Goal: Check status: Check status

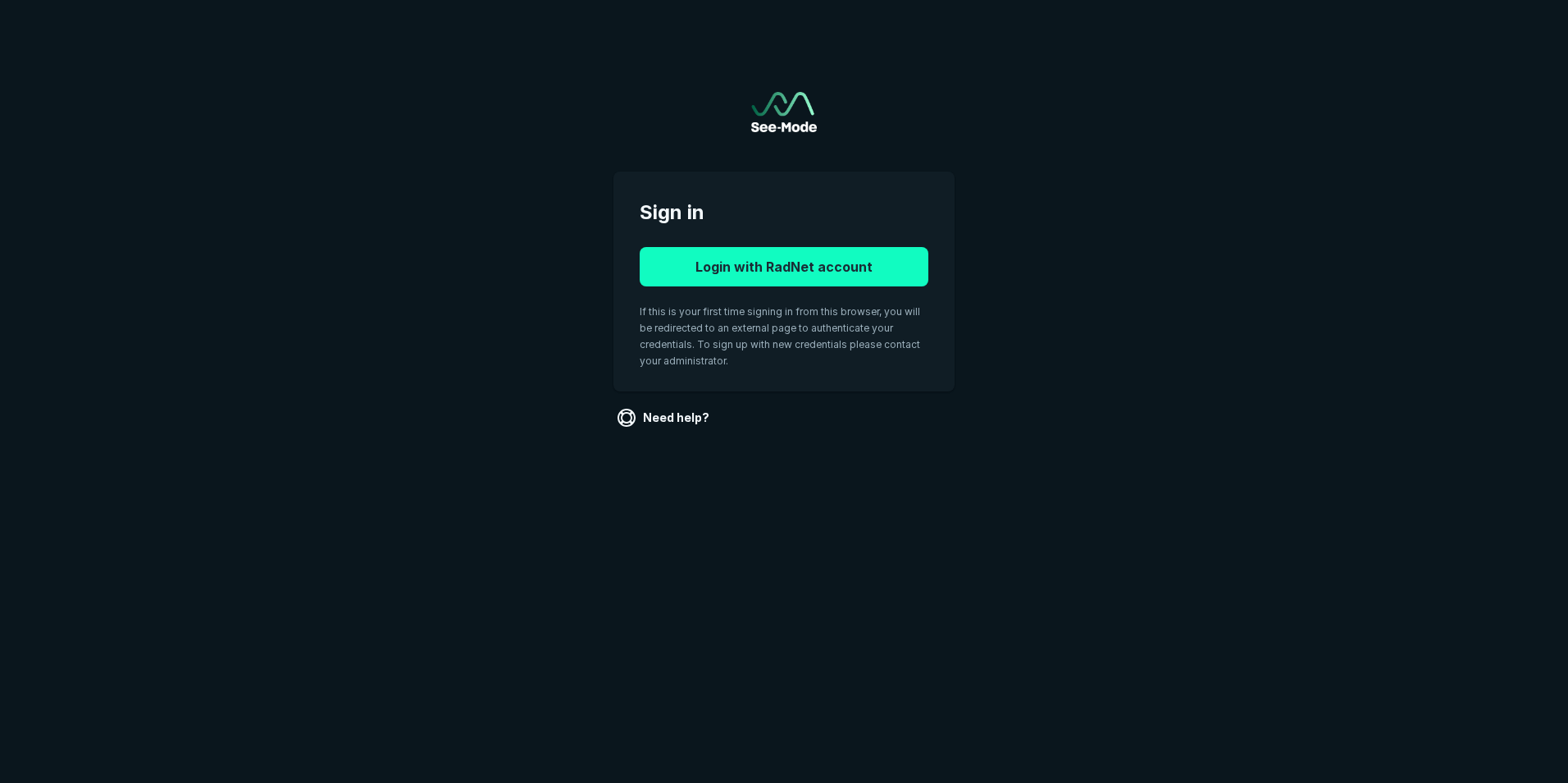
click at [778, 273] on button "Login with RadNet account" at bounding box center [784, 267] width 289 height 39
